Goal: Find specific page/section: Find specific page/section

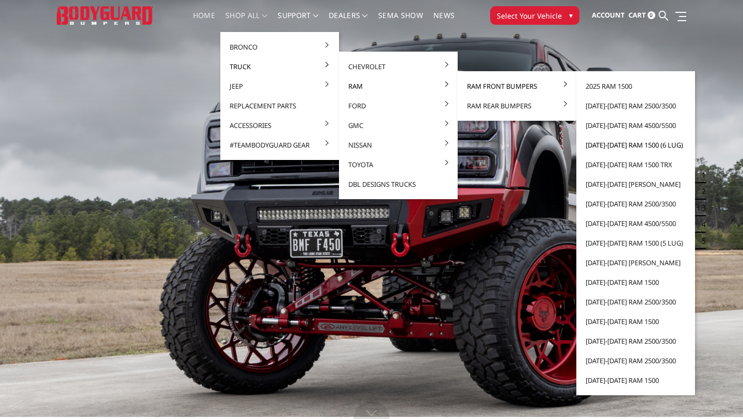
scroll to position [23, 0]
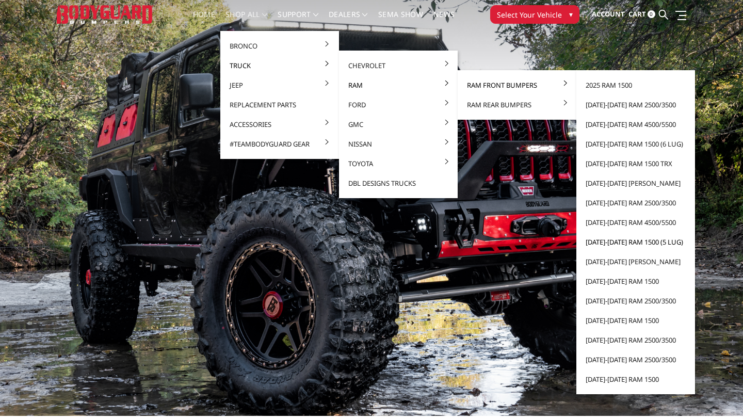
click at [634, 241] on link "[DATE]-[DATE] Ram 1500 (5 lug)" at bounding box center [636, 242] width 110 height 20
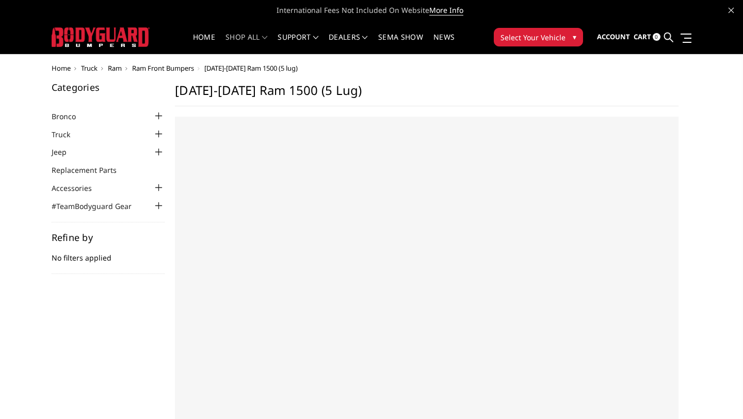
select select "US"
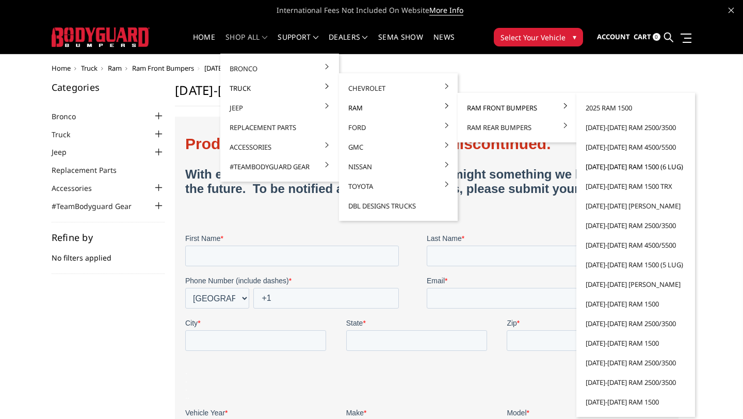
click at [613, 167] on link "[DATE]-[DATE] Ram 1500 (6 lug)" at bounding box center [636, 167] width 110 height 20
